Goal: Find specific page/section: Find specific page/section

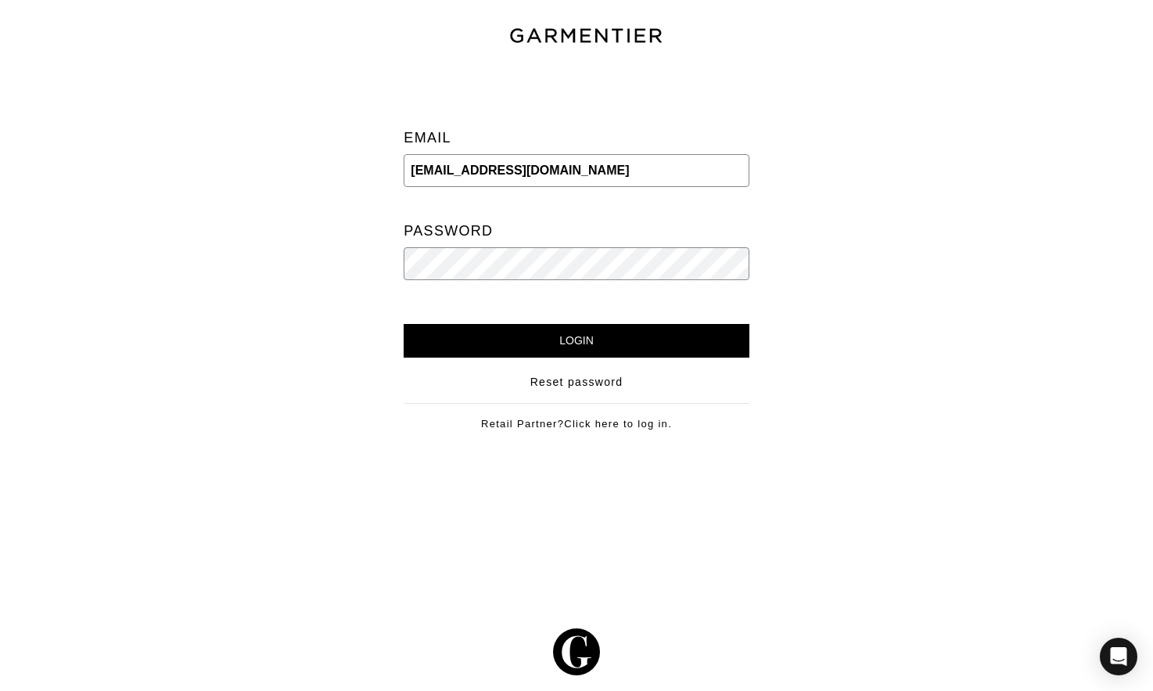
click at [593, 341] on input "Login" at bounding box center [576, 341] width 345 height 34
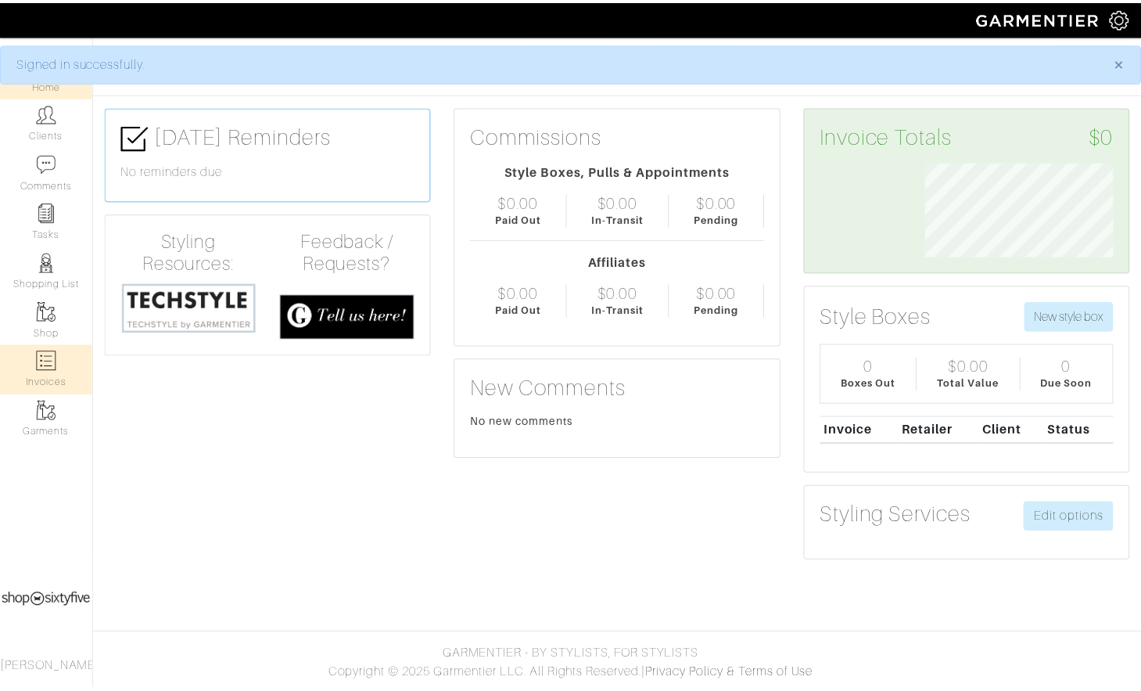
scroll to position [95, 214]
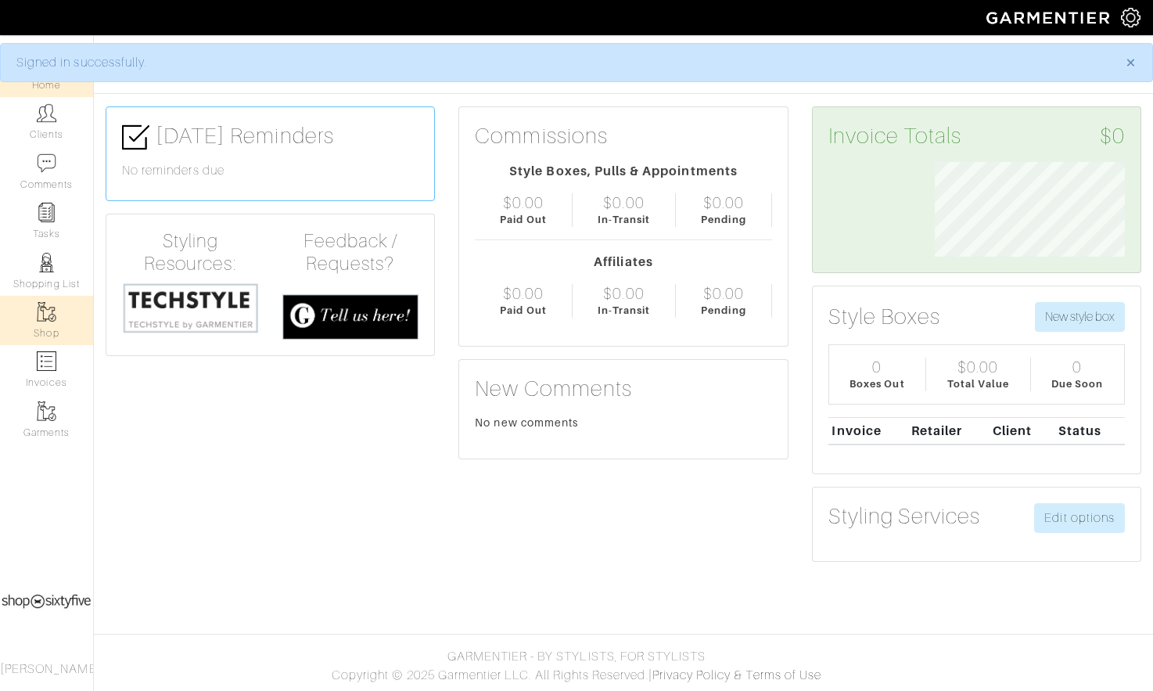
click at [51, 323] on link "Shop" at bounding box center [46, 320] width 93 height 49
